Goal: Task Accomplishment & Management: Manage account settings

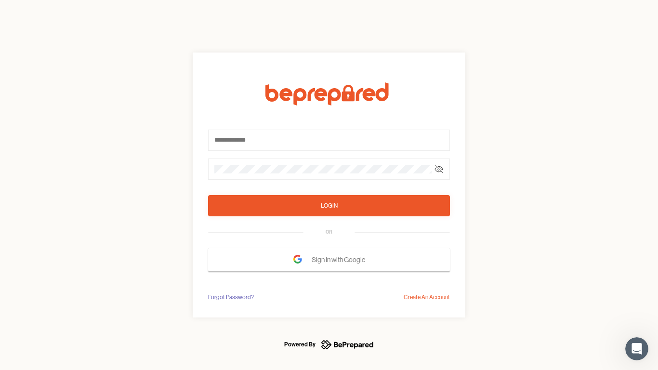
click at [329, 185] on form "Login OR Sign In with Google" at bounding box center [329, 176] width 242 height 189
click at [439, 169] on icon at bounding box center [439, 169] width 8 height 8
click at [329, 206] on div "Login" at bounding box center [329, 206] width 17 height 10
click at [329, 260] on span "Sign In with Google" at bounding box center [341, 259] width 58 height 17
click at [230, 297] on div "Forgot Password?" at bounding box center [231, 297] width 46 height 10
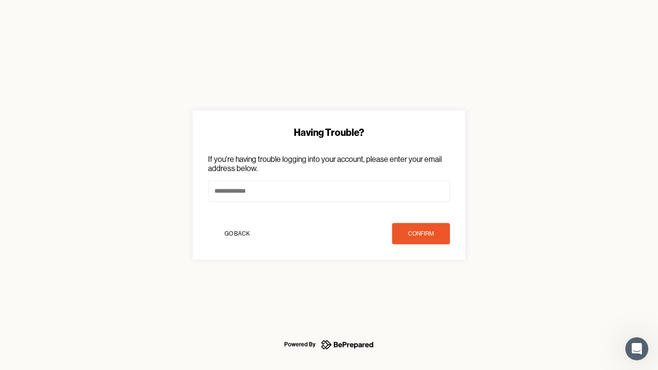
click at [427, 297] on div "Having Trouble? If you're having trouble logging into your account, please ente…" at bounding box center [329, 185] width 658 height 370
click at [637, 349] on icon "Open Intercom Messenger" at bounding box center [637, 349] width 16 height 16
